Goal: Find specific page/section: Find specific page/section

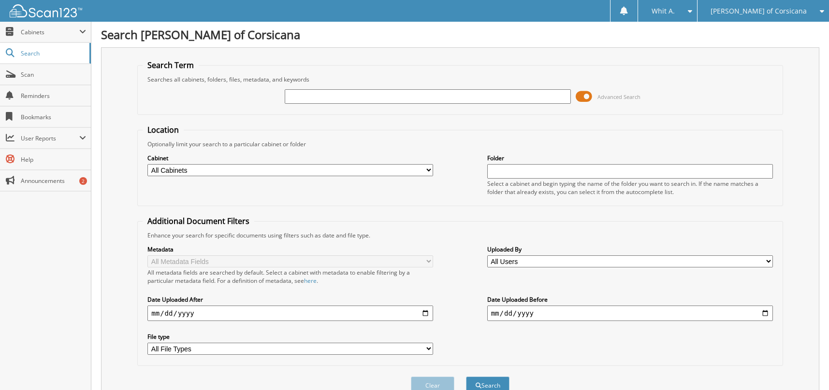
click at [344, 99] on input "text" at bounding box center [428, 96] width 286 height 14
type input "CHANDRA"
click at [466, 377] on button "Search" at bounding box center [487, 386] width 43 height 18
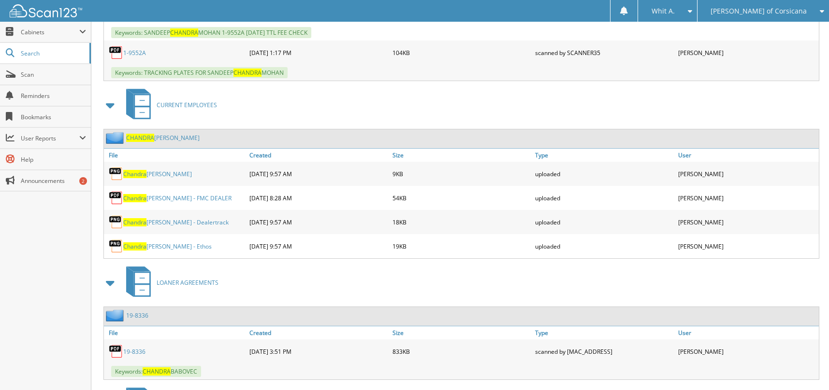
scroll to position [821, 0]
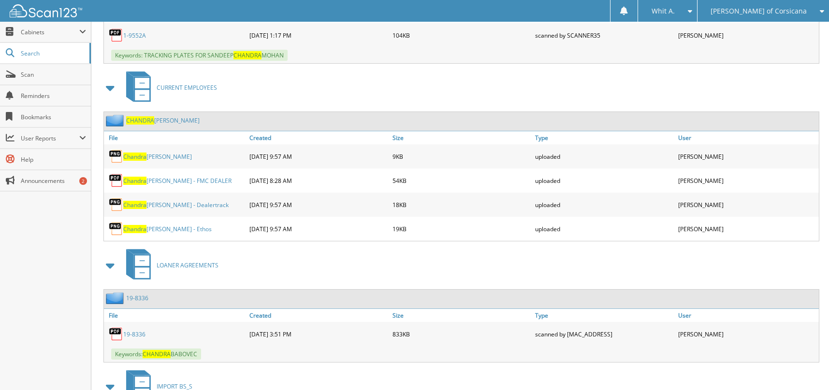
click at [159, 123] on link "CHANDRA WATSON" at bounding box center [162, 120] width 73 height 8
